Goal: Task Accomplishment & Management: Complete application form

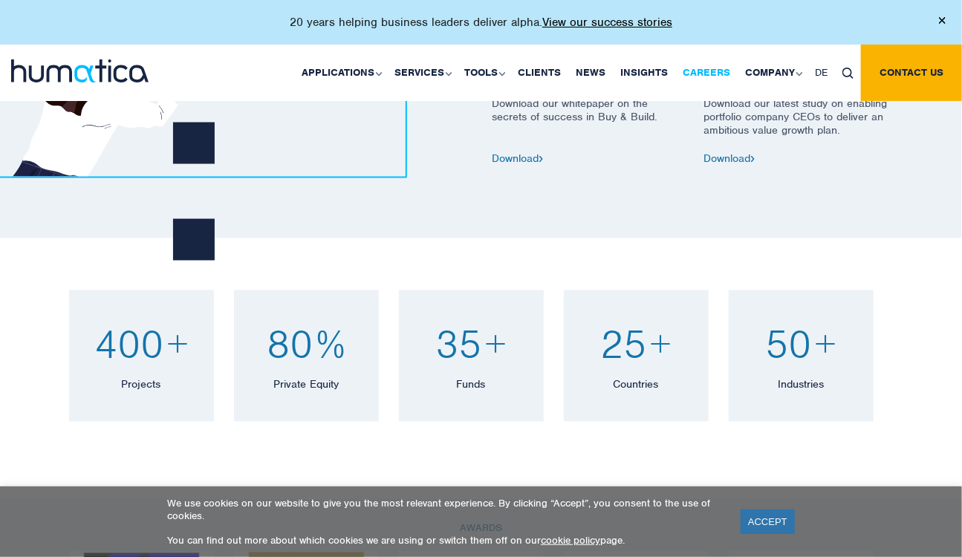
scroll to position [857, 0]
click at [693, 74] on link "Careers" at bounding box center [706, 73] width 62 height 56
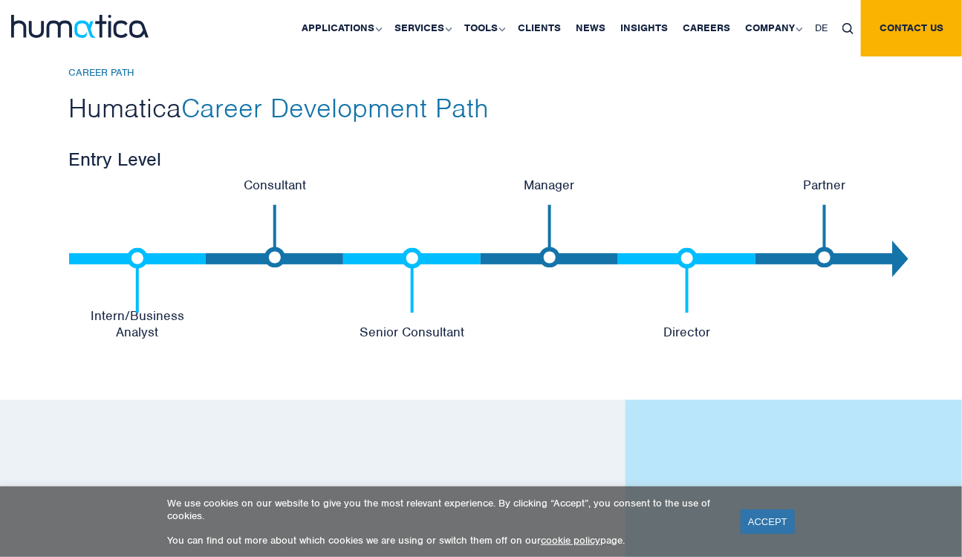
click at [759, 539] on div "We use cookies on our website to give you the most relevant experience. By clic…" at bounding box center [481, 522] width 925 height 50
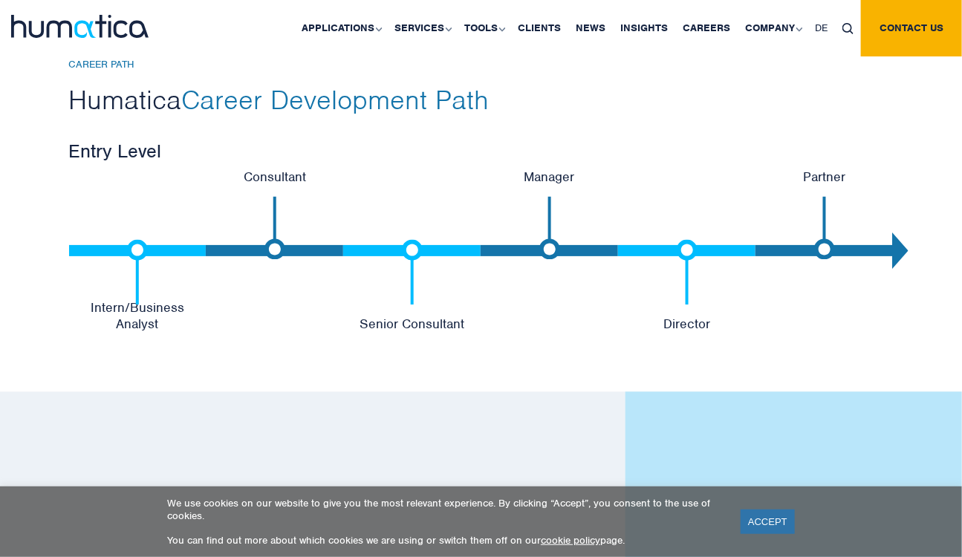
scroll to position [3146, 0]
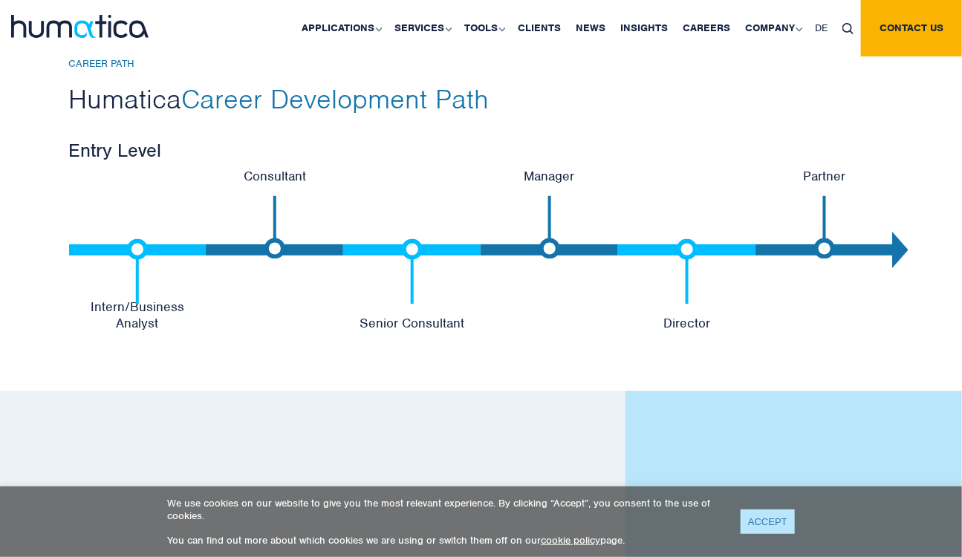
click at [759, 516] on link "ACCEPT" at bounding box center [768, 522] width 54 height 25
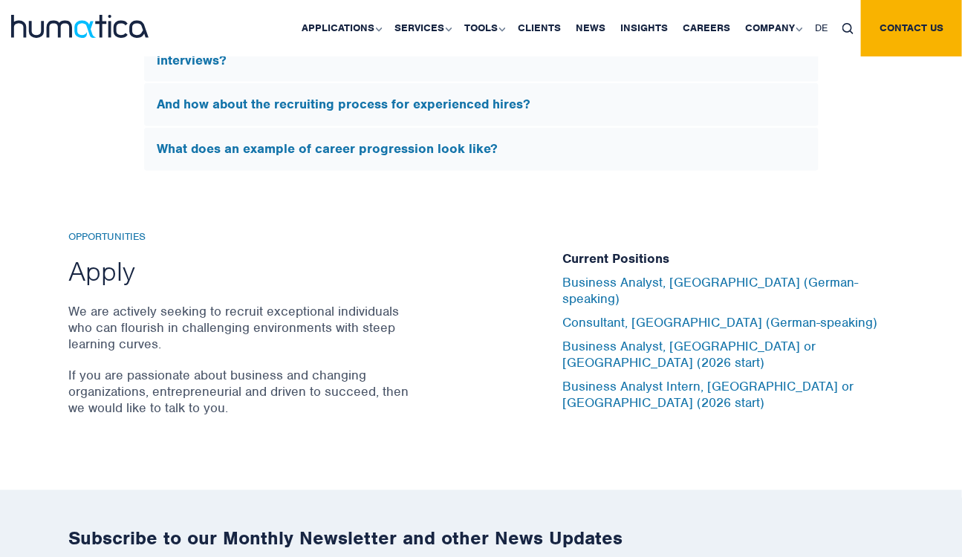
scroll to position [4787, 0]
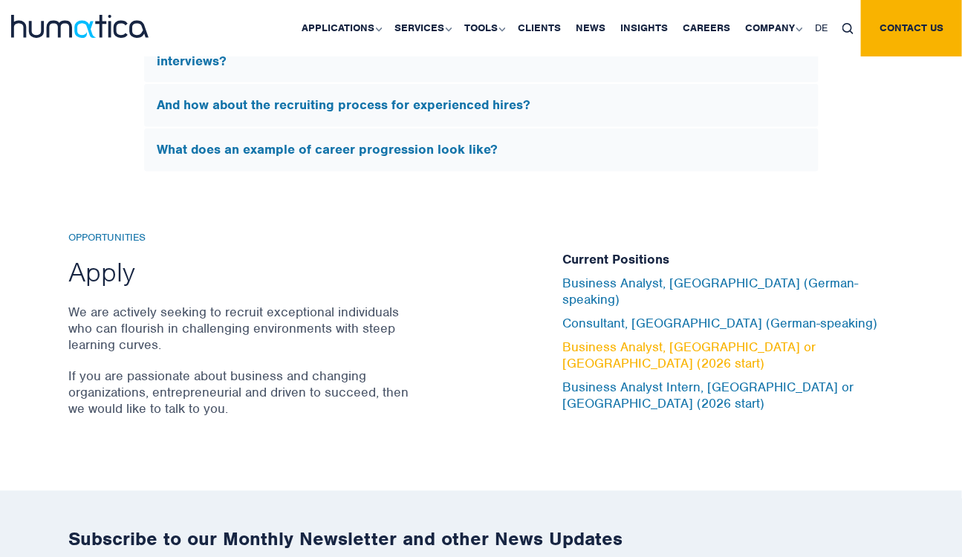
click at [618, 345] on link "Business Analyst, London or Munich (2026 start)" at bounding box center [689, 355] width 253 height 33
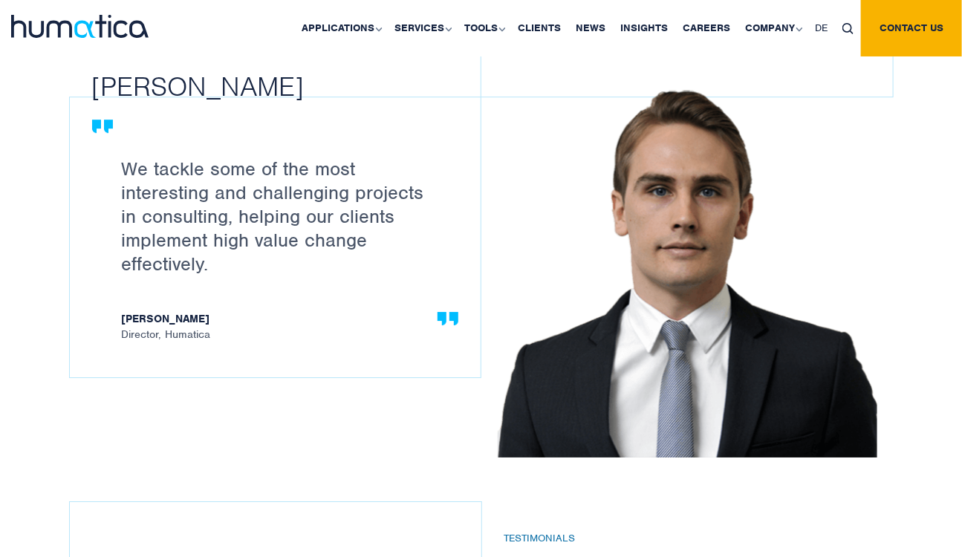
scroll to position [1655, 0]
